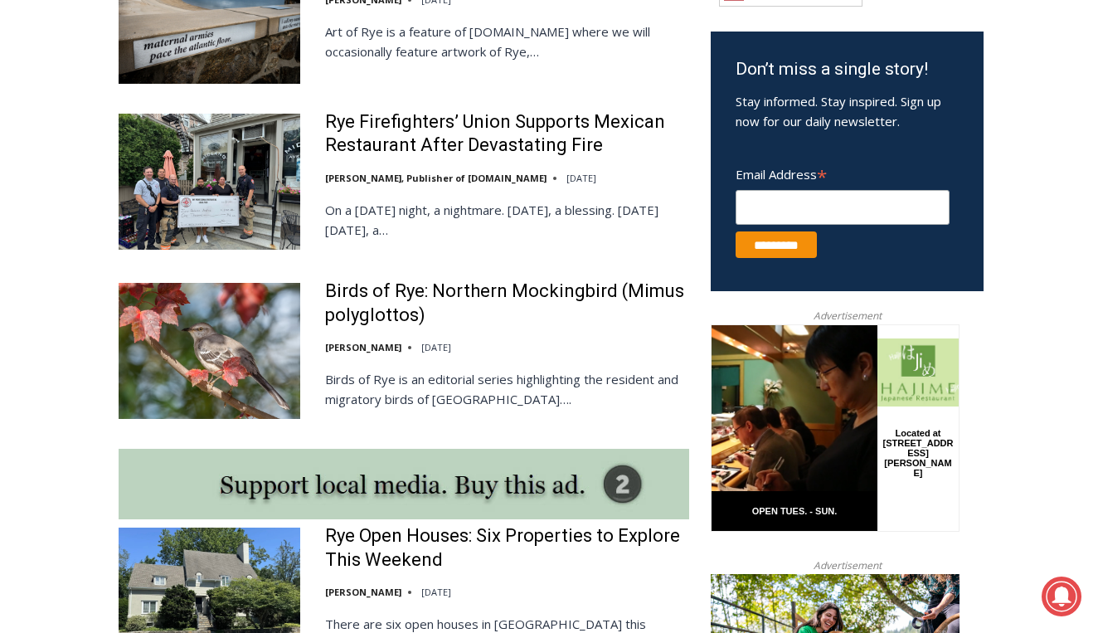
scroll to position [1057, 0]
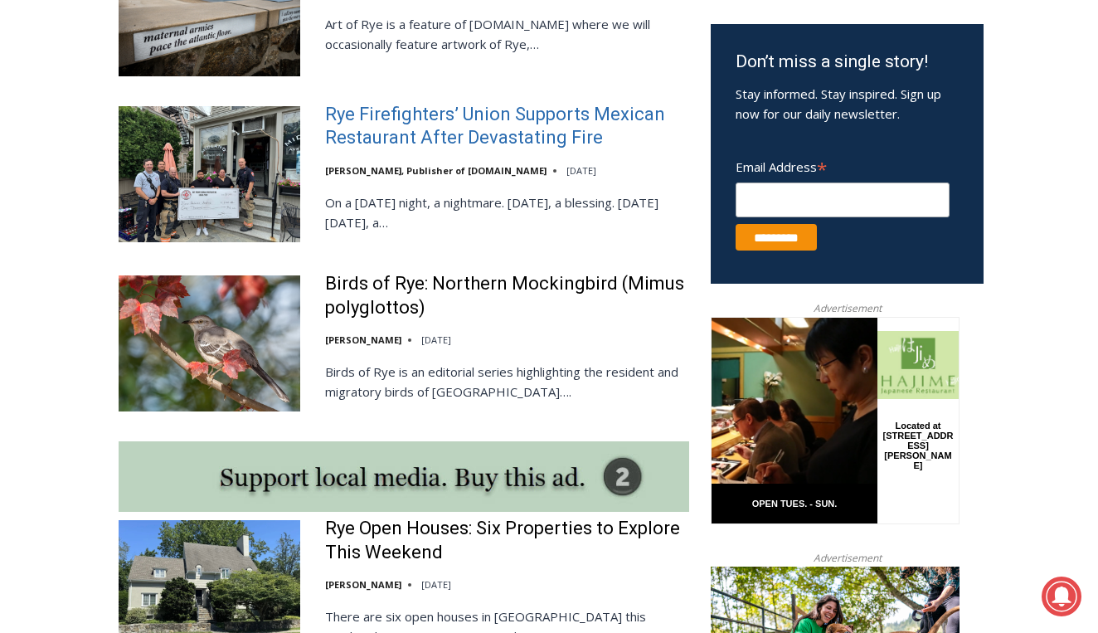
click at [431, 132] on link "Rye Firefighters’ Union Supports Mexican Restaurant After Devastating Fire" at bounding box center [507, 126] width 364 height 47
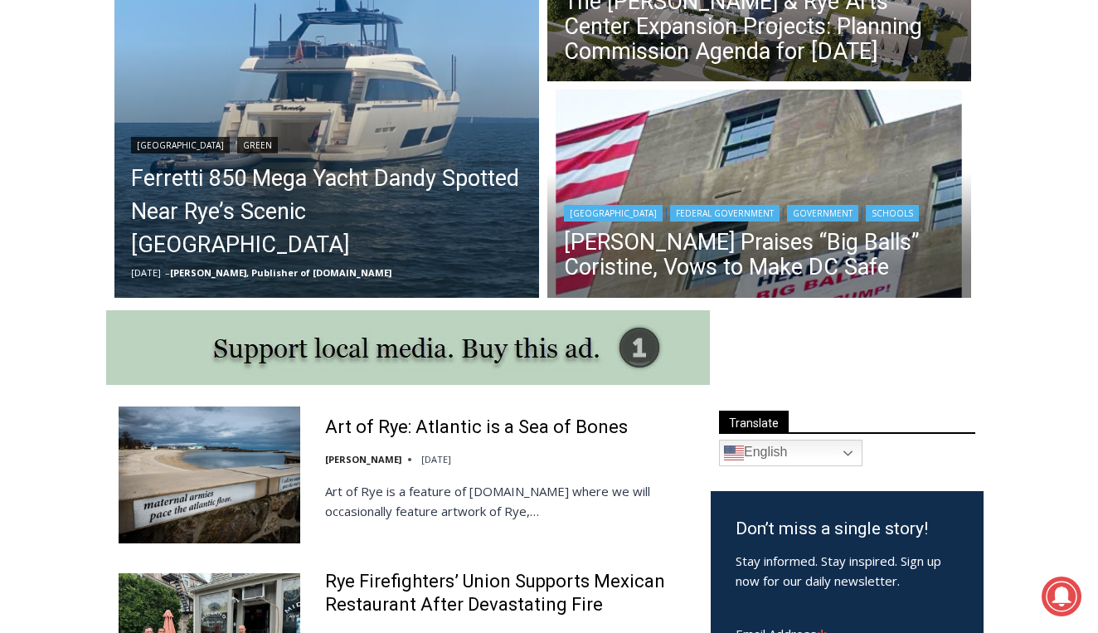
scroll to position [584, 0]
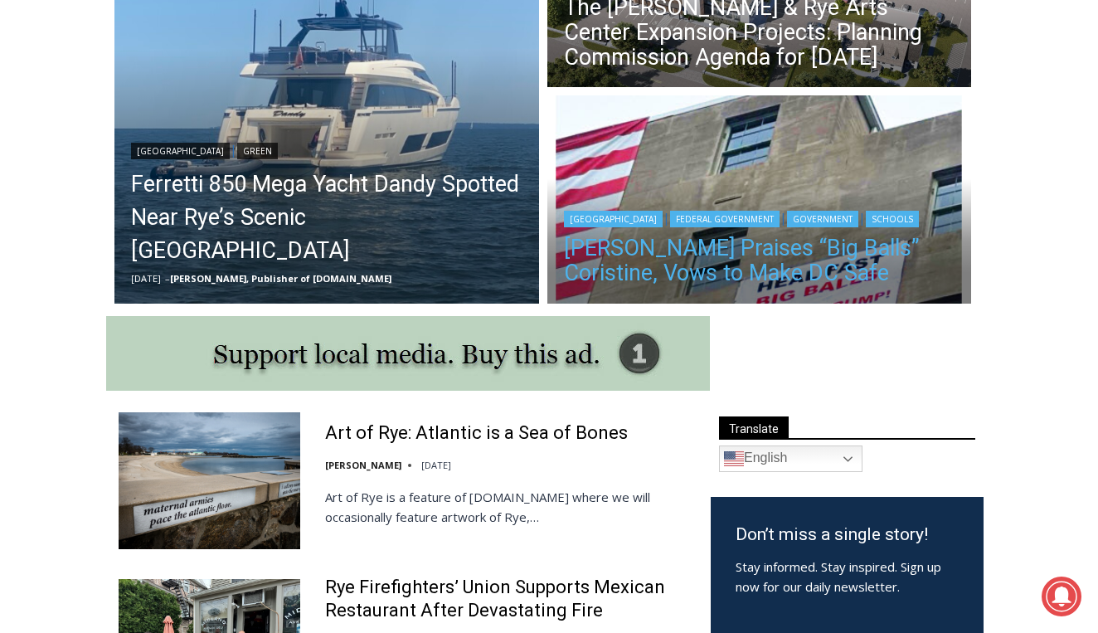
click at [619, 279] on link "Trump Praises “Big Balls” Coristine, Vows to Make DC Safe" at bounding box center [760, 261] width 392 height 50
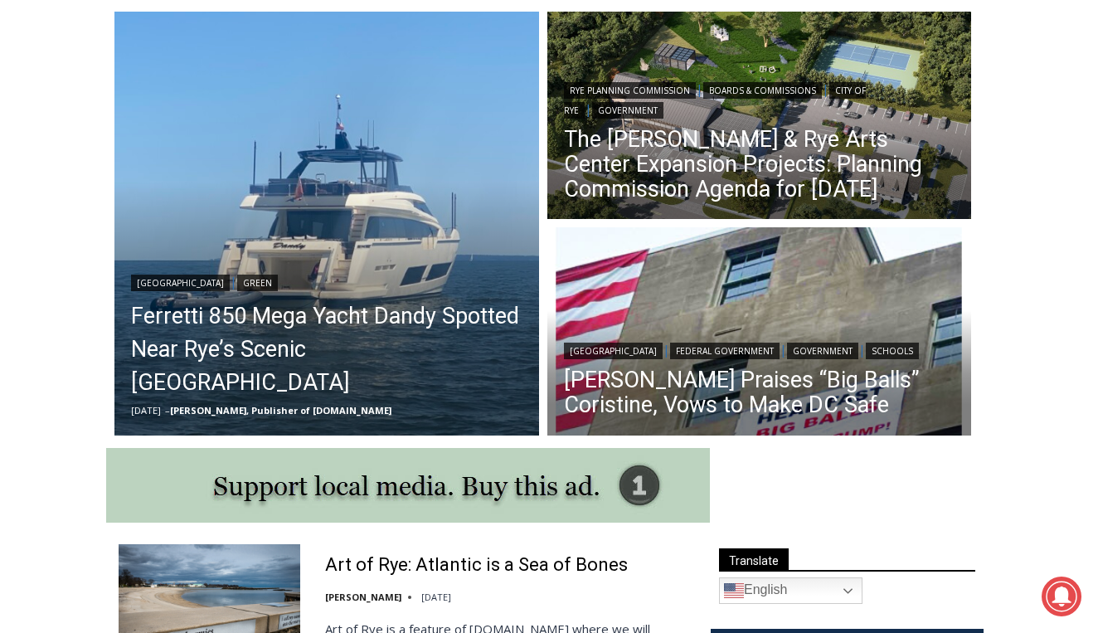
scroll to position [450, 0]
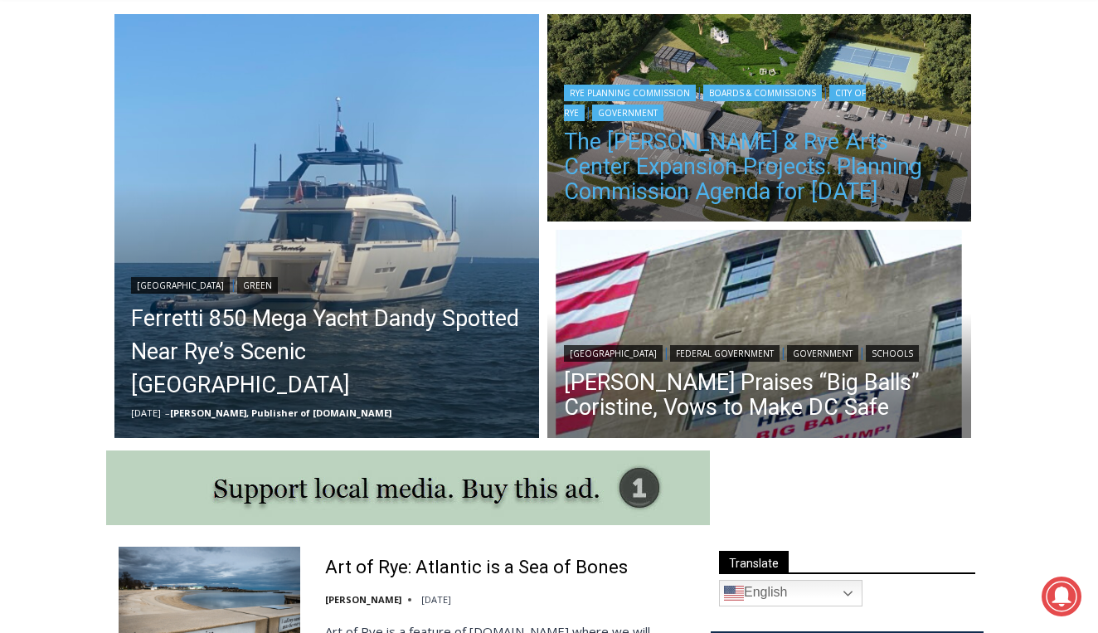
click at [591, 167] on link "The [PERSON_NAME] & Rye Arts Center Expansion Projects: Planning Commission Age…" at bounding box center [760, 166] width 392 height 75
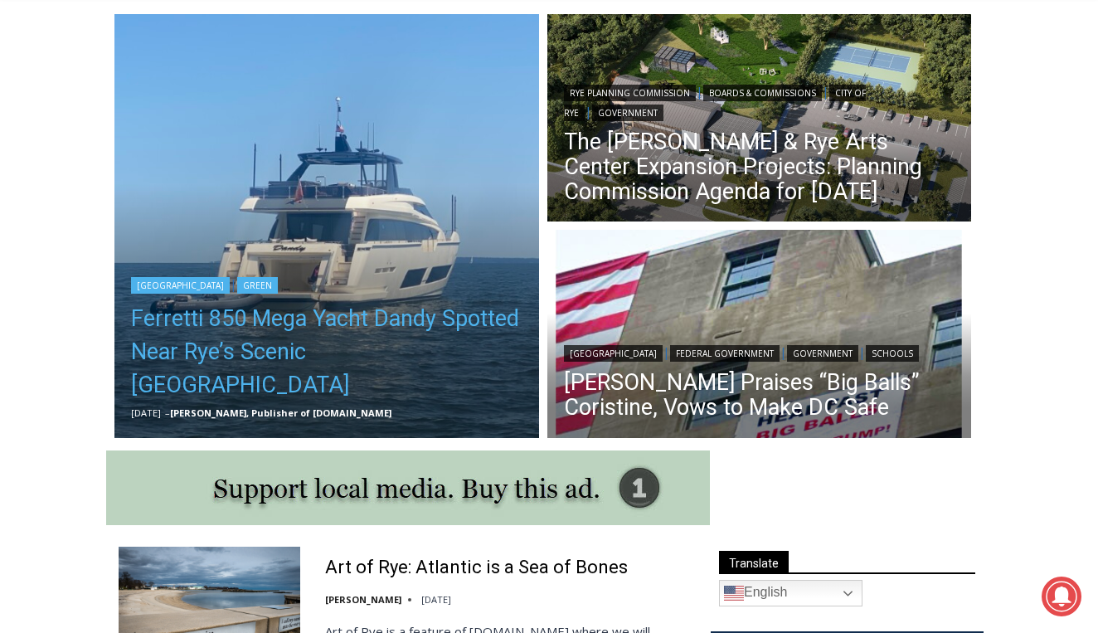
click at [431, 359] on link "Ferretti 850 Mega Yacht Dandy Spotted Near Rye’s Scenic [GEOGRAPHIC_DATA]" at bounding box center [327, 352] width 392 height 100
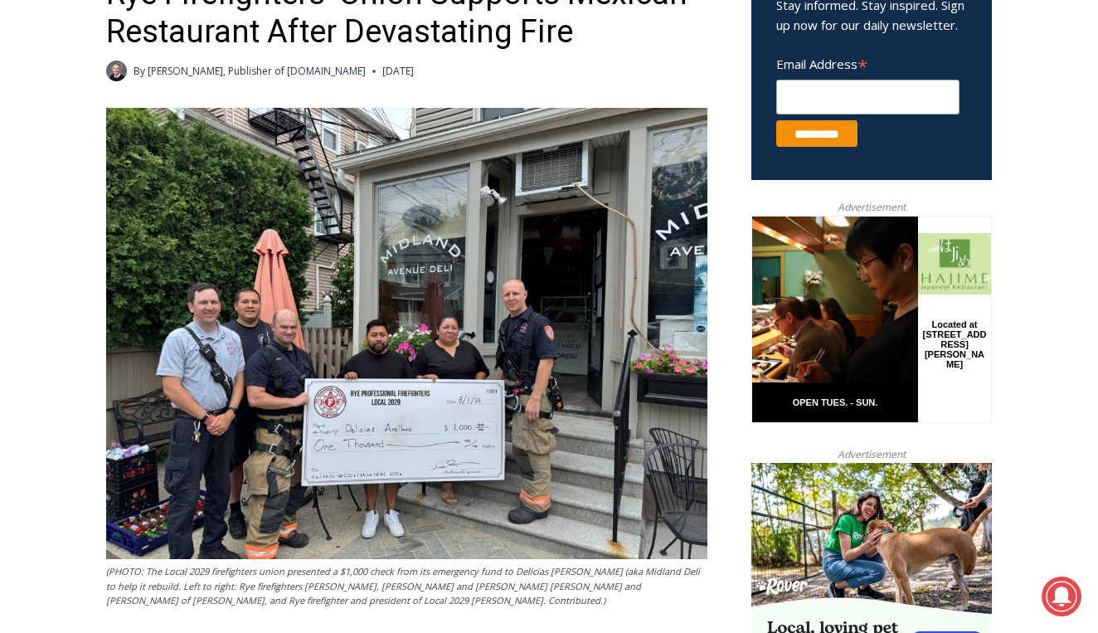
scroll to position [641, 0]
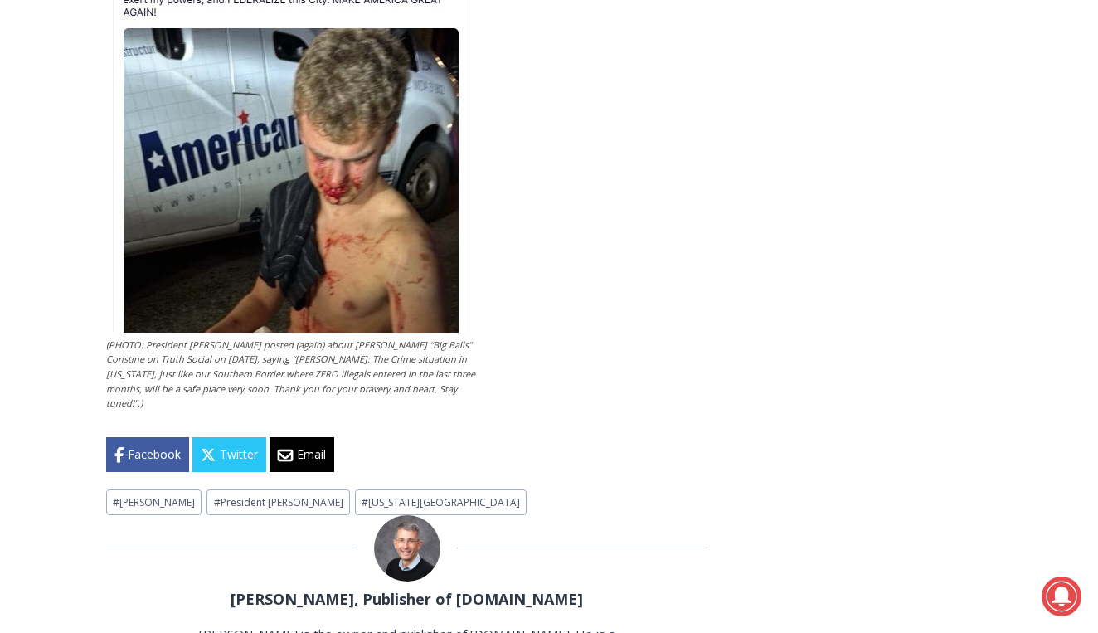
scroll to position [4386, 0]
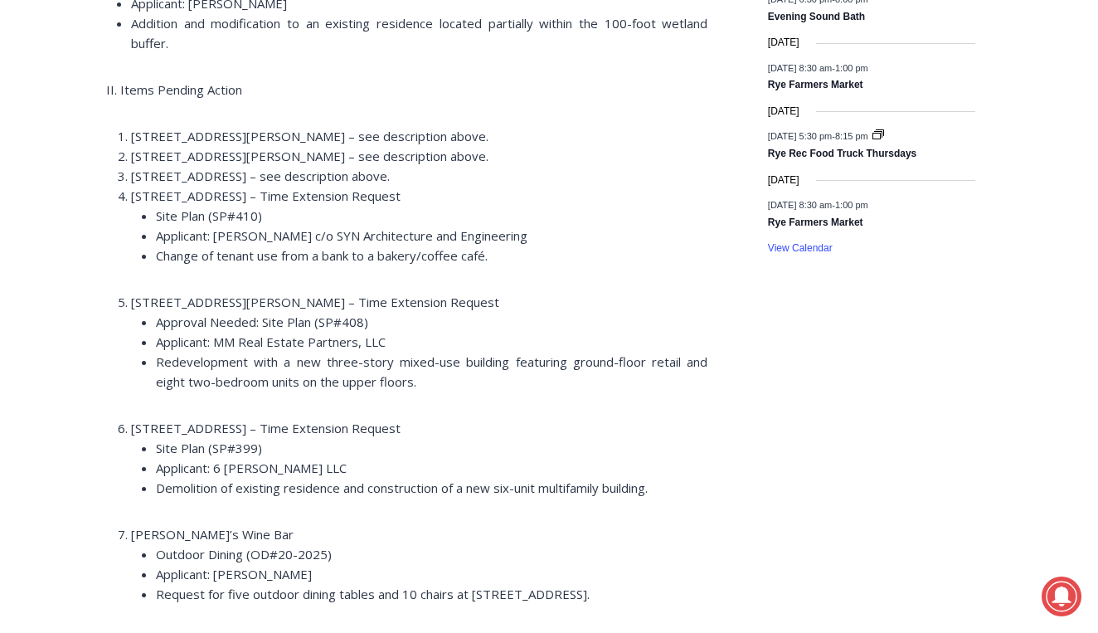
scroll to position [2577, 0]
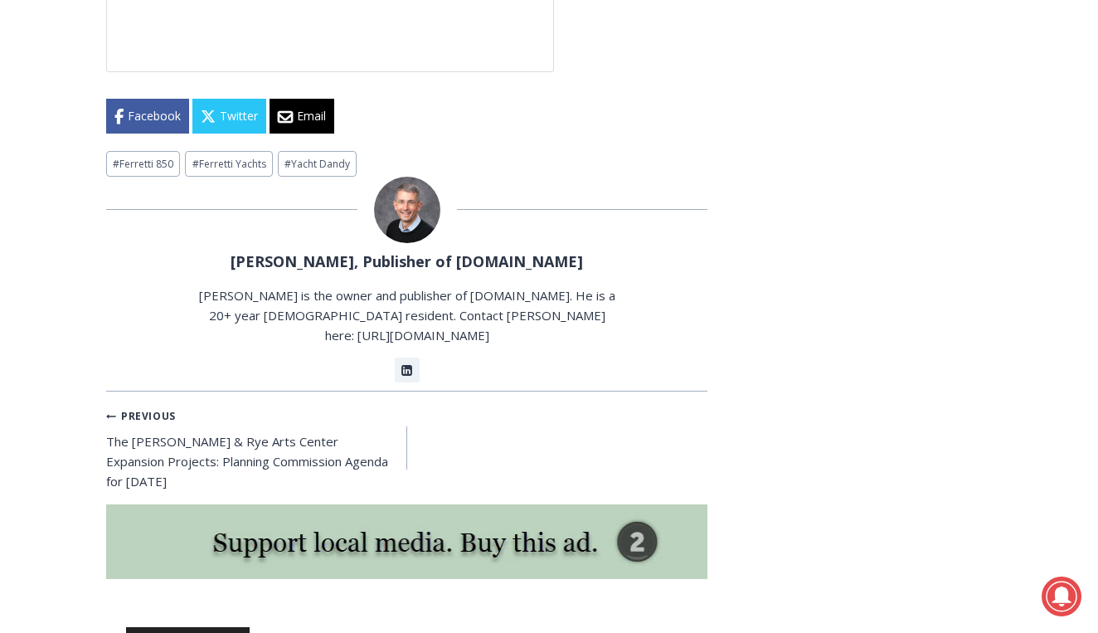
scroll to position [4580, 0]
